Goal: Navigation & Orientation: Find specific page/section

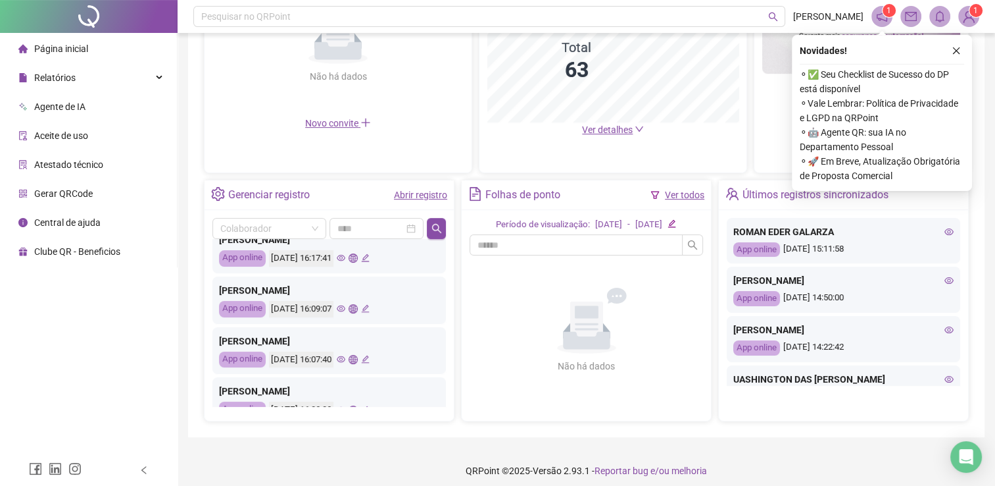
scroll to position [66, 0]
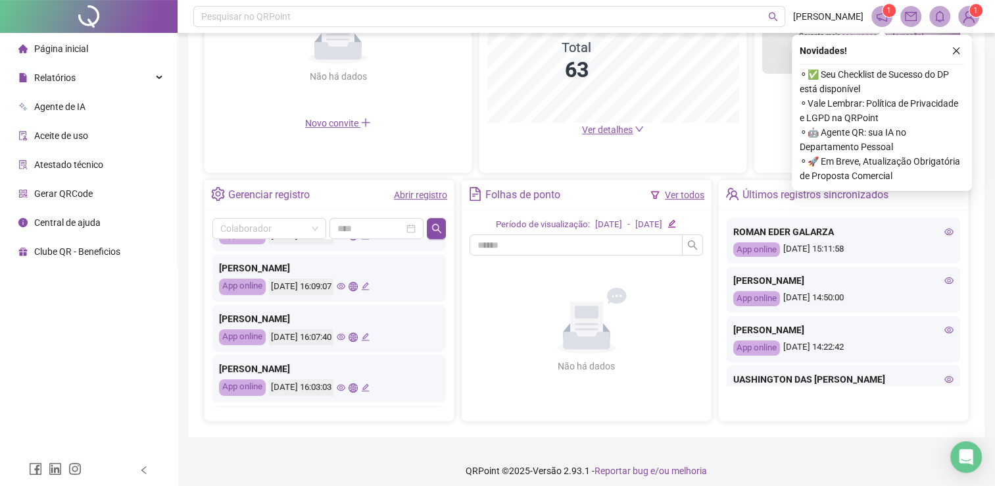
click at [345, 286] on icon "eye" at bounding box center [341, 286] width 9 height 9
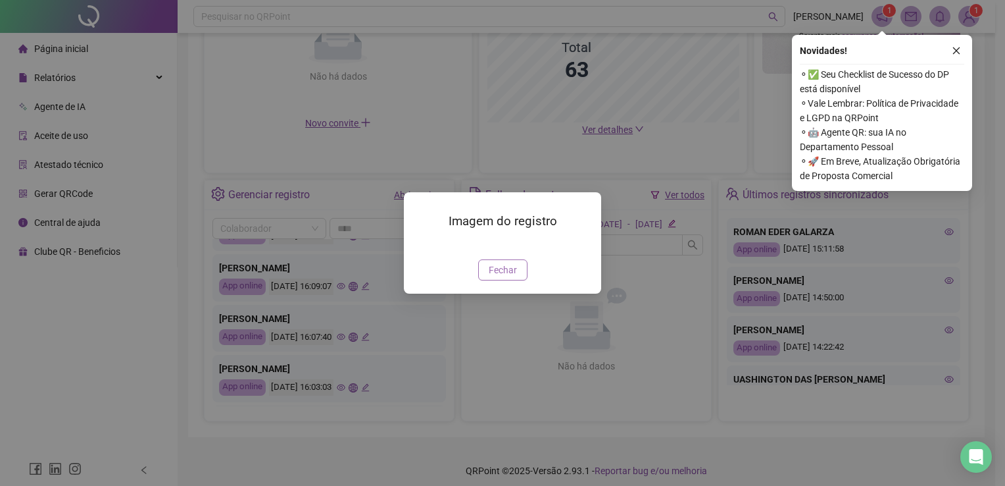
click at [511, 277] on span "Fechar" at bounding box center [503, 269] width 28 height 14
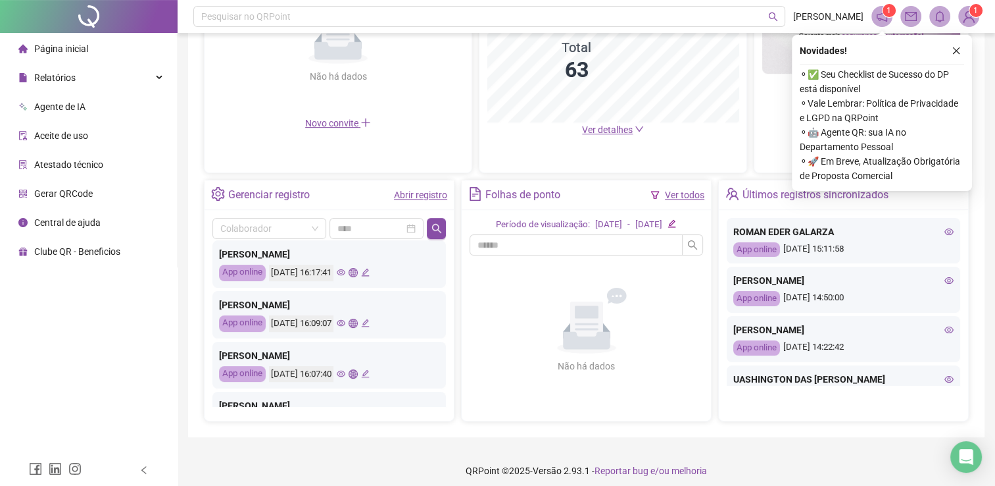
scroll to position [0, 0]
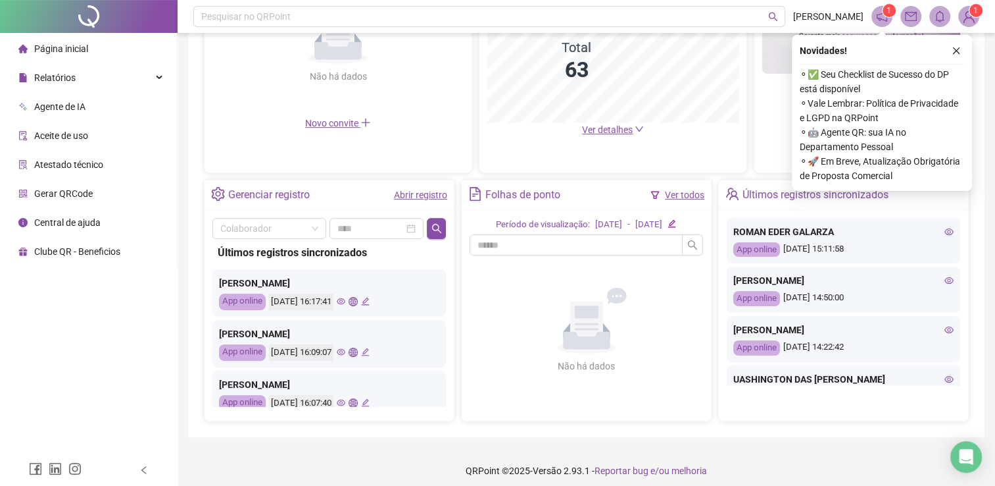
click at [345, 299] on icon "eye" at bounding box center [341, 301] width 9 height 7
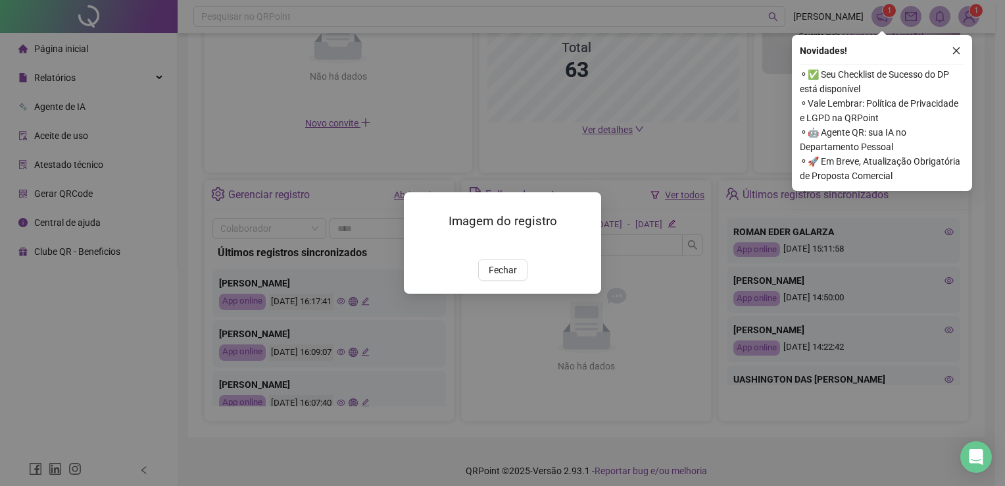
click at [420, 245] on img at bounding box center [420, 245] width 0 height 0
click at [497, 277] on span "Fechar" at bounding box center [503, 269] width 28 height 14
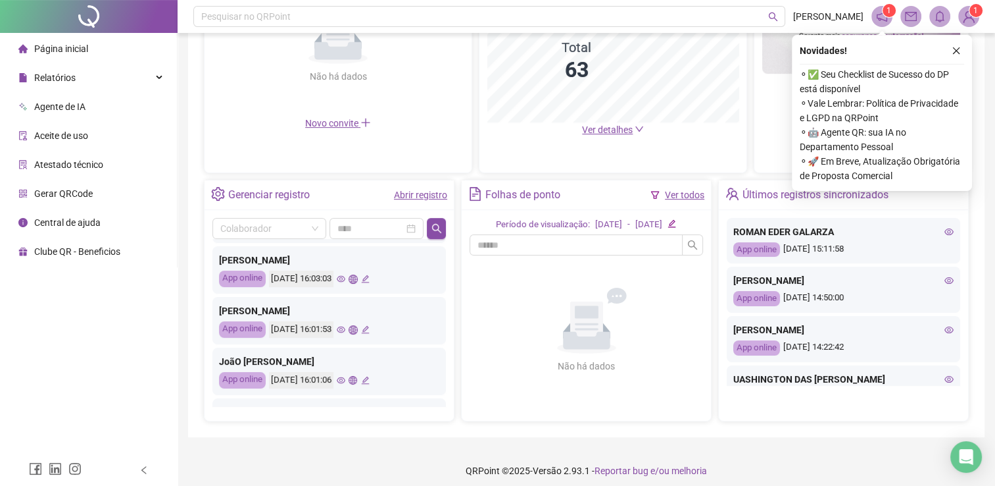
scroll to position [197, 0]
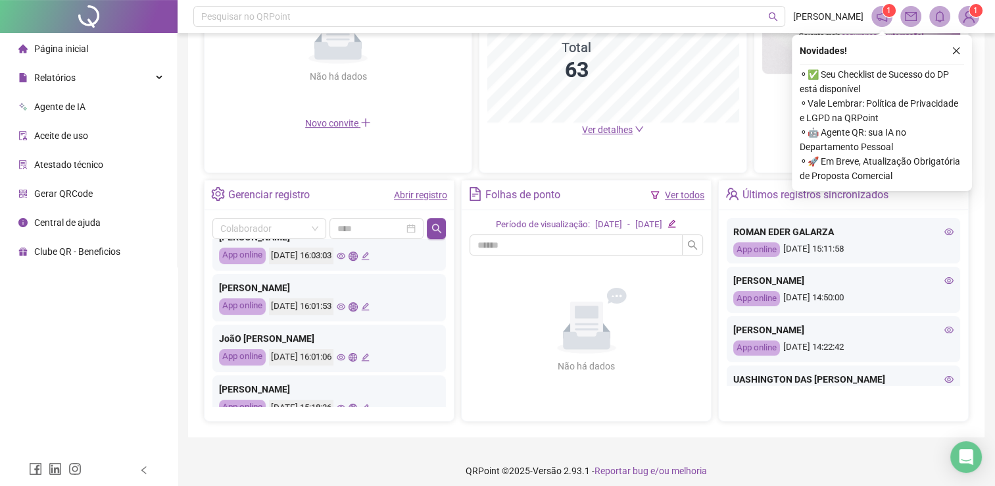
click at [345, 307] on icon "eye" at bounding box center [341, 306] width 9 height 7
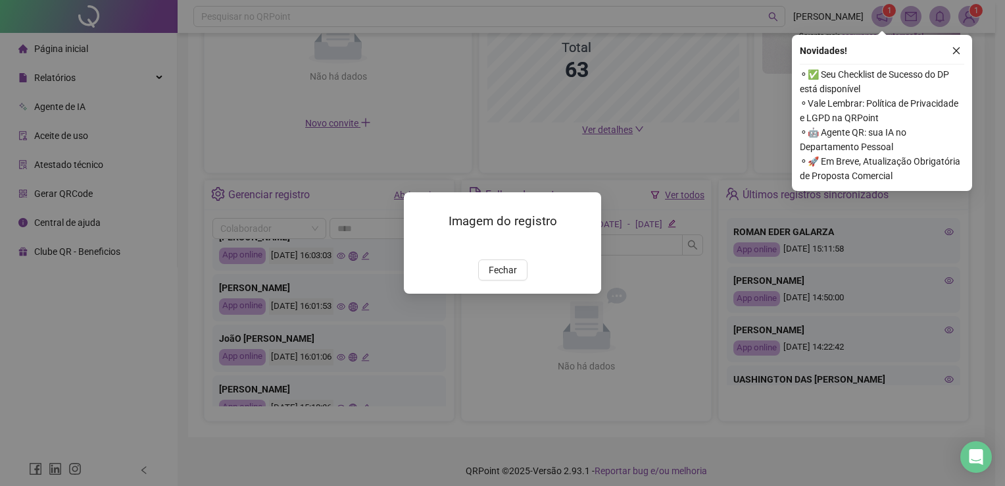
click at [420, 245] on img at bounding box center [420, 245] width 0 height 0
click at [501, 277] on span "Fechar" at bounding box center [503, 269] width 28 height 14
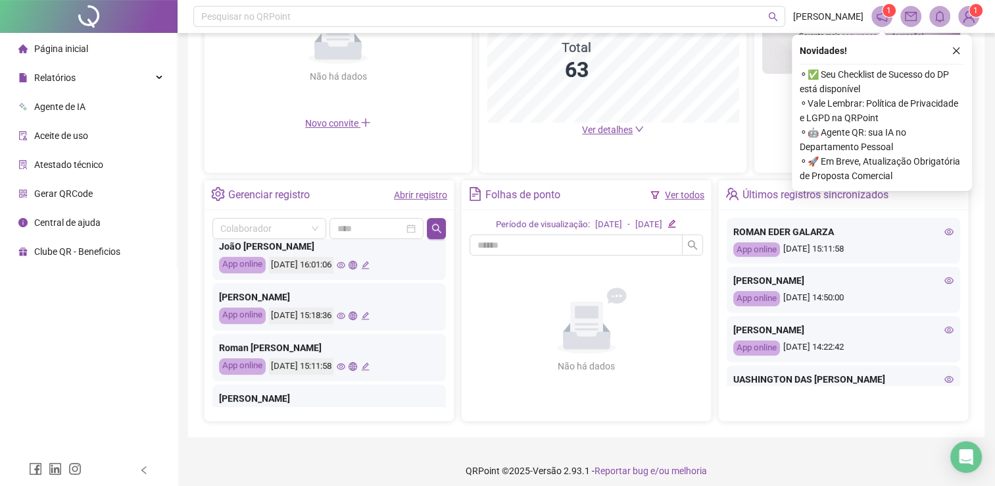
scroll to position [329, 0]
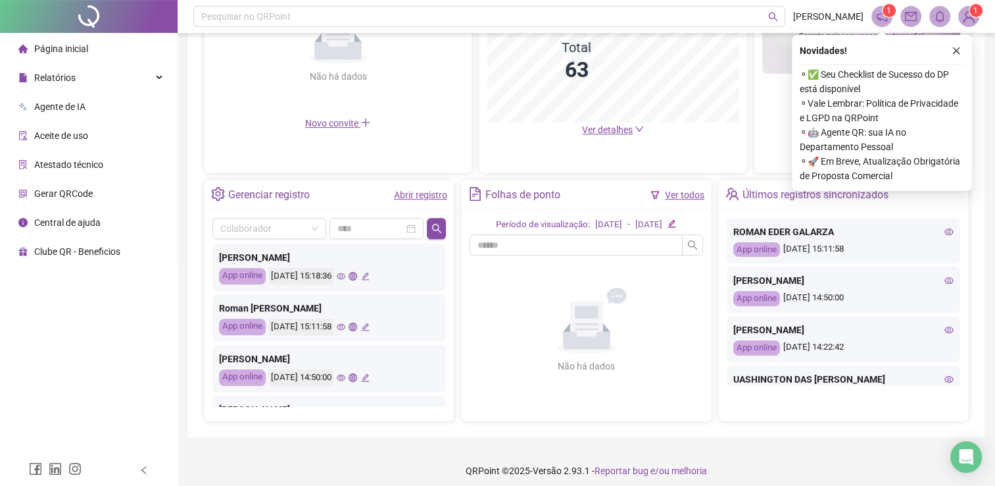
click at [345, 277] on icon "eye" at bounding box center [341, 276] width 9 height 7
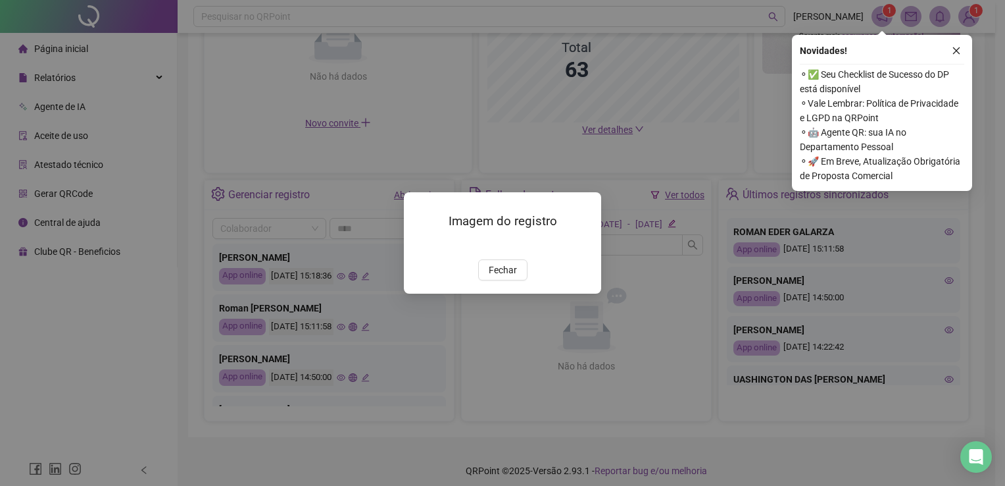
click at [420, 245] on img at bounding box center [420, 245] width 0 height 0
click at [493, 277] on span "Fechar" at bounding box center [503, 269] width 28 height 14
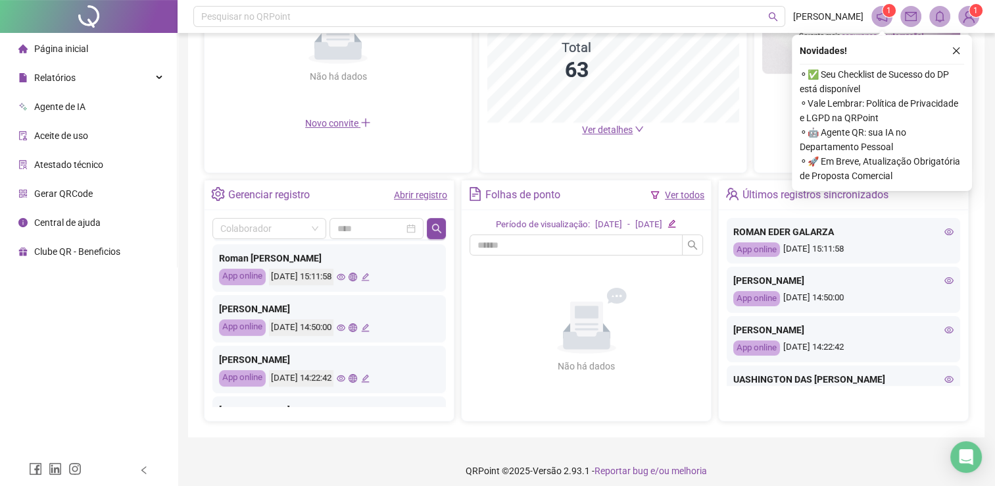
scroll to position [461, 0]
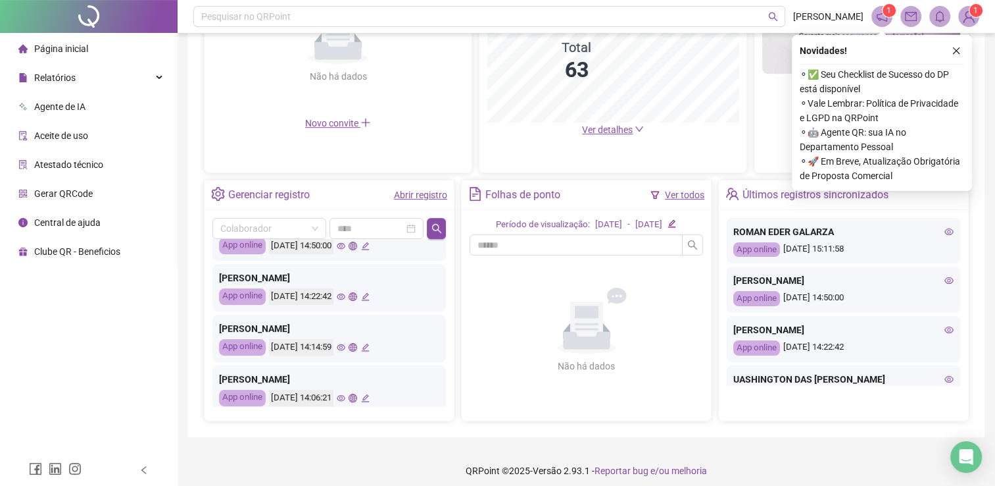
click at [345, 294] on icon "eye" at bounding box center [341, 296] width 9 height 7
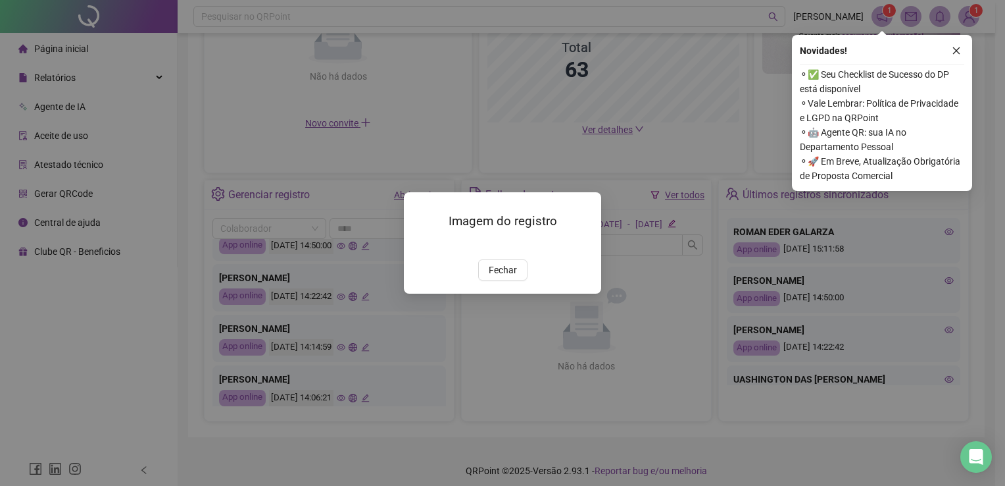
click at [420, 245] on img at bounding box center [420, 245] width 0 height 0
click at [504, 277] on span "Fechar" at bounding box center [503, 269] width 28 height 14
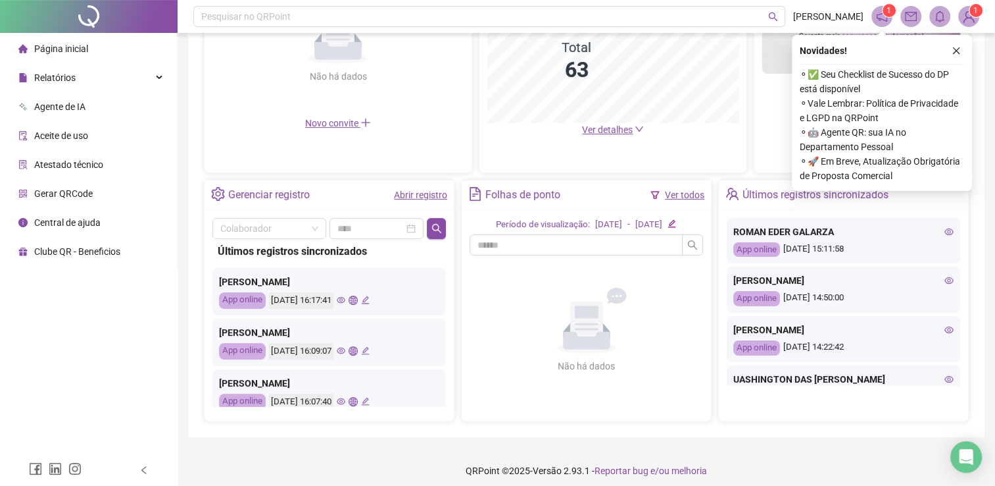
scroll to position [0, 0]
click at [436, 219] on button "button" at bounding box center [436, 228] width 19 height 21
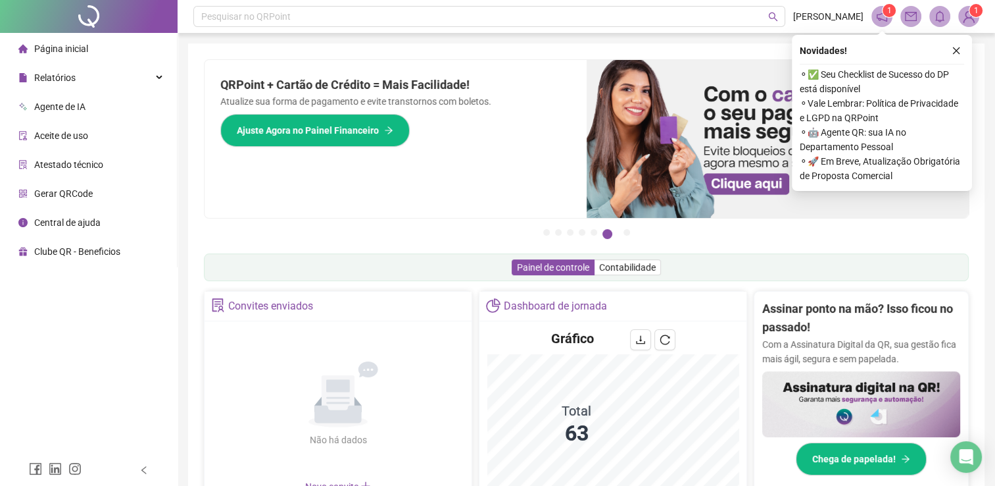
click at [93, 42] on li "Página inicial" at bounding box center [89, 49] width 172 height 26
click at [107, 57] on li "Página inicial" at bounding box center [89, 49] width 172 height 26
click at [74, 45] on span "Página inicial" at bounding box center [61, 48] width 54 height 11
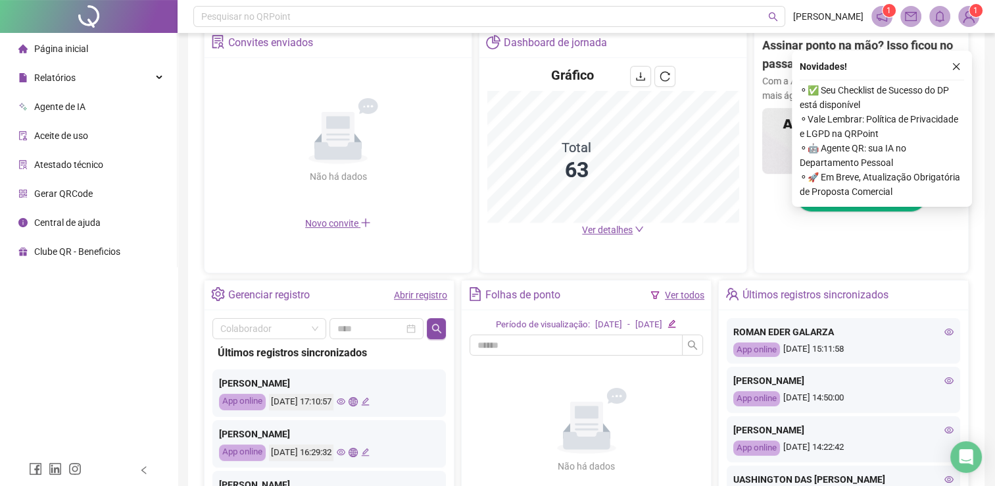
scroll to position [369, 0]
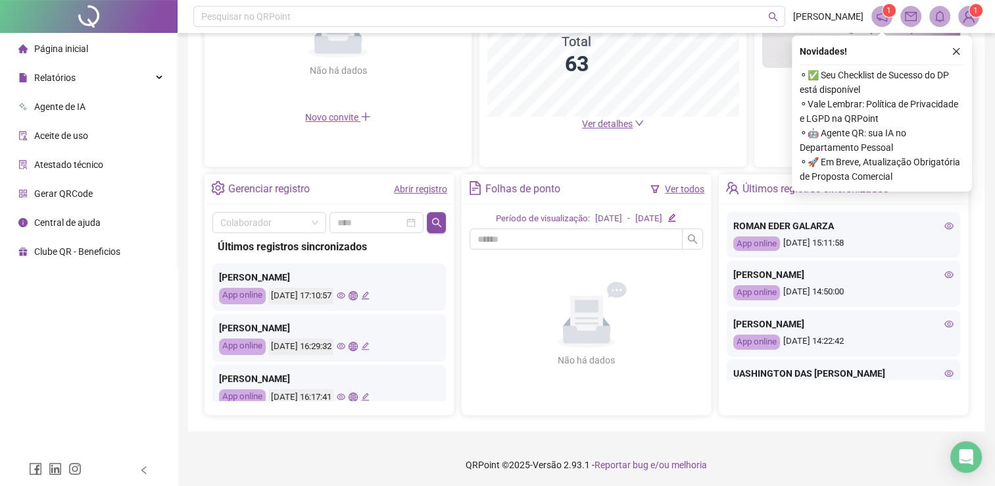
click at [345, 297] on icon "eye" at bounding box center [341, 295] width 9 height 9
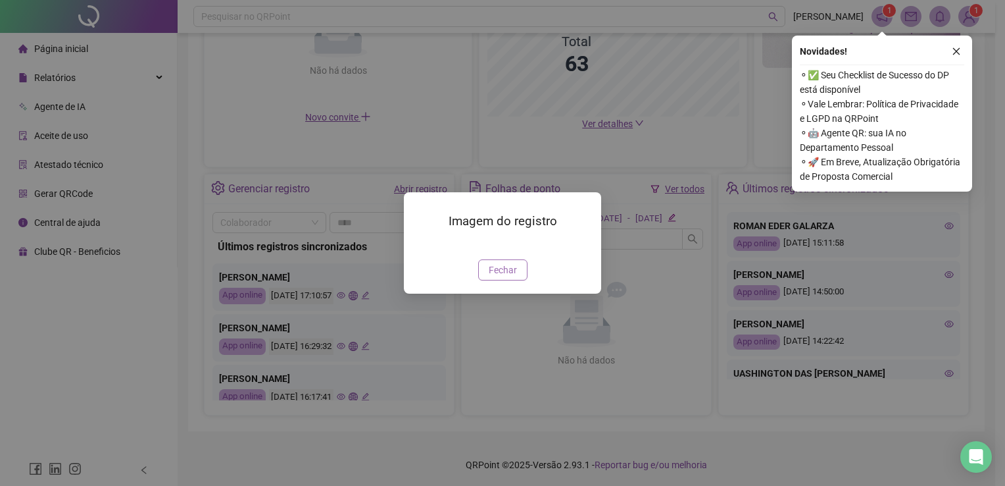
click at [493, 277] on span "Fechar" at bounding box center [503, 269] width 28 height 14
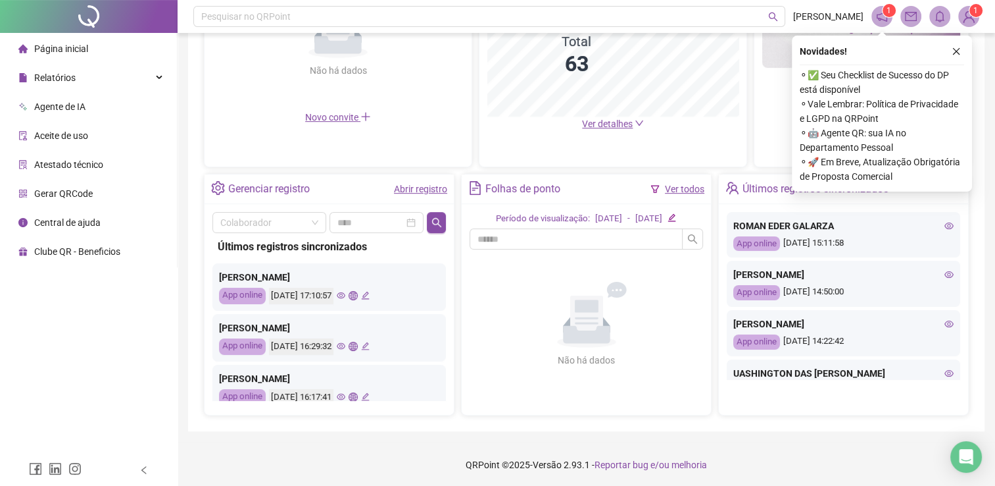
click at [224, 397] on div "App online" at bounding box center [242, 397] width 47 height 16
click at [151, 364] on div "Página inicial Relatórios Agente de IA Aceite de uso Atestado técnico Gerar QRC…" at bounding box center [89, 227] width 178 height 454
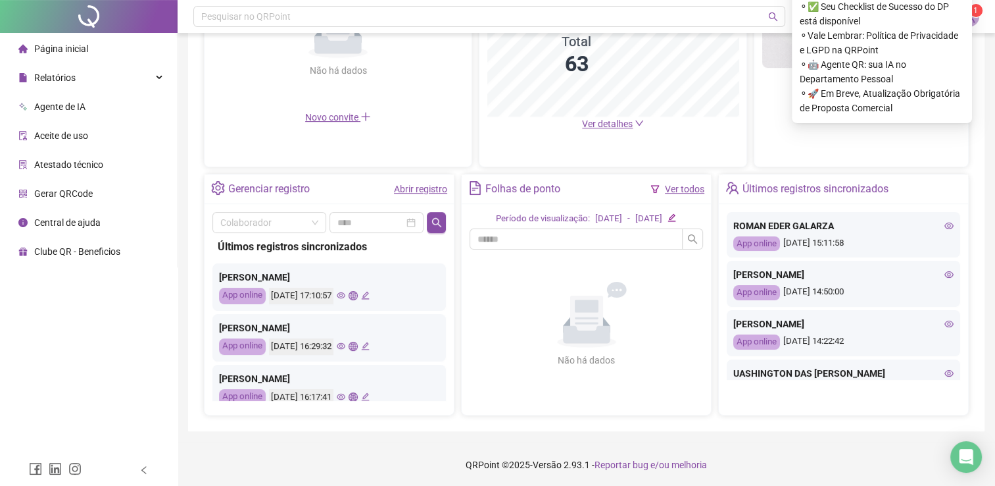
scroll to position [172, 0]
